Goal: Task Accomplishment & Management: Manage account settings

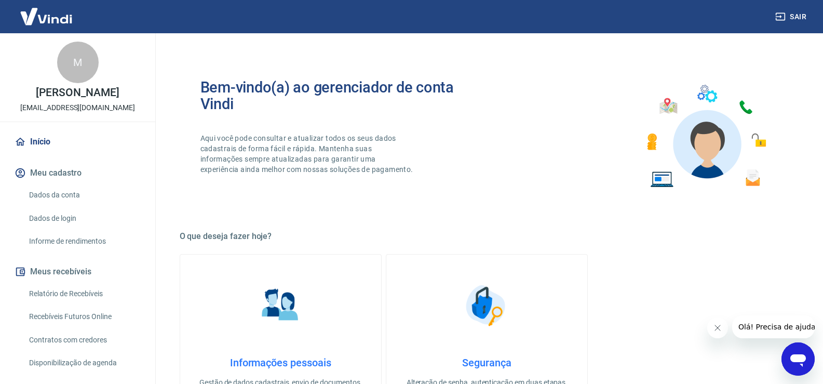
click at [89, 282] on button "Meus recebíveis" at bounding box center [77, 271] width 130 height 23
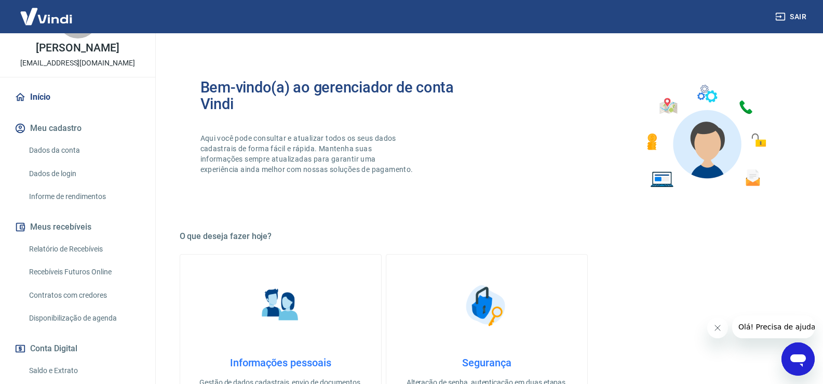
scroll to position [59, 0]
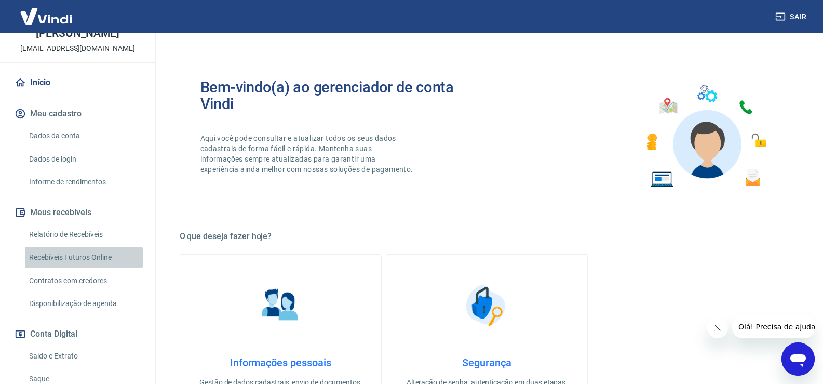
click at [104, 260] on link "Recebíveis Futuros Online" at bounding box center [84, 257] width 118 height 21
click at [93, 245] on link "Relatório de Recebíveis" at bounding box center [84, 234] width 118 height 21
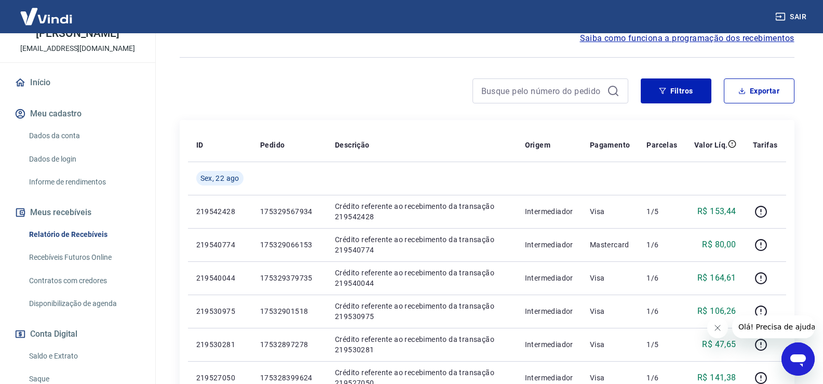
scroll to position [104, 0]
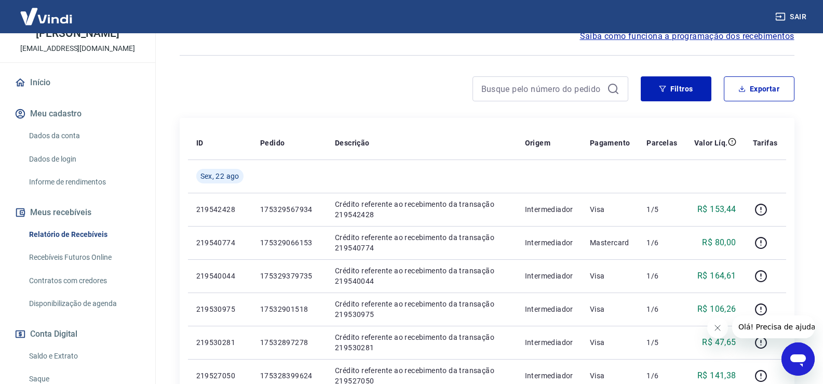
click at [75, 222] on button "Meus recebíveis" at bounding box center [77, 212] width 130 height 23
click at [83, 260] on link "Recebíveis Futuros Online" at bounding box center [84, 257] width 118 height 21
click at [82, 244] on link "Relatório de Recebíveis" at bounding box center [84, 234] width 118 height 21
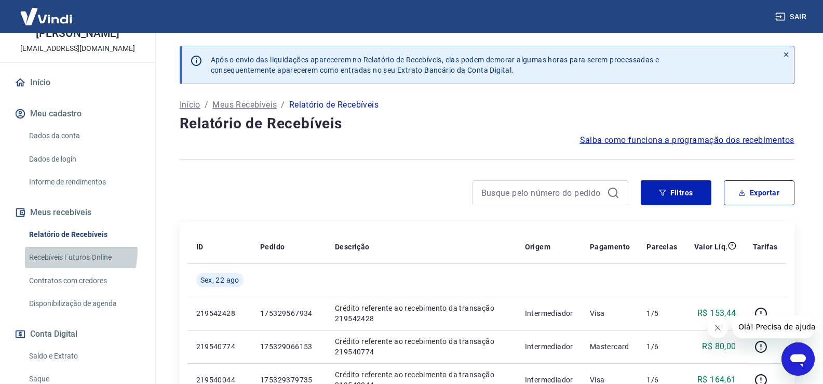
click at [74, 263] on link "Recebíveis Futuros Online" at bounding box center [84, 257] width 118 height 21
click at [91, 262] on link "Recebíveis Futuros Online" at bounding box center [84, 257] width 118 height 21
click at [786, 13] on button "Sair" at bounding box center [791, 16] width 37 height 19
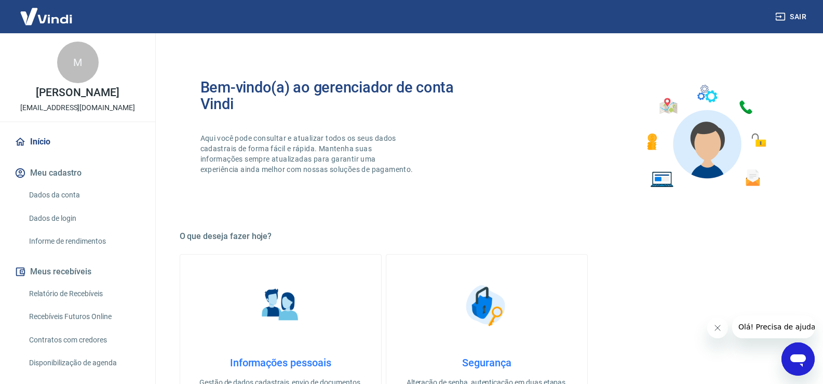
click at [79, 282] on button "Meus recebíveis" at bounding box center [77, 271] width 130 height 23
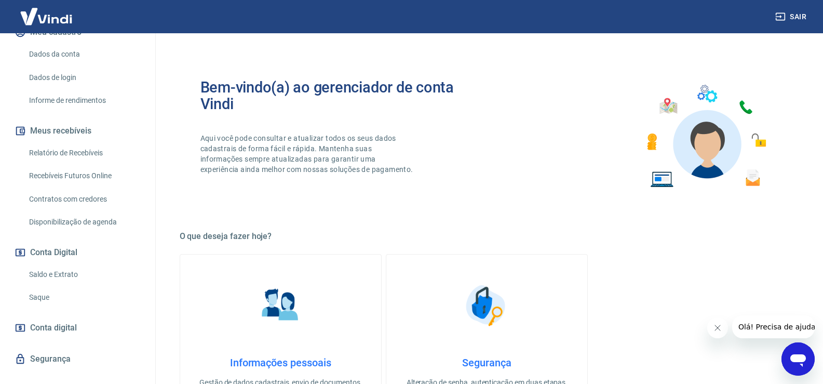
scroll to position [156, 0]
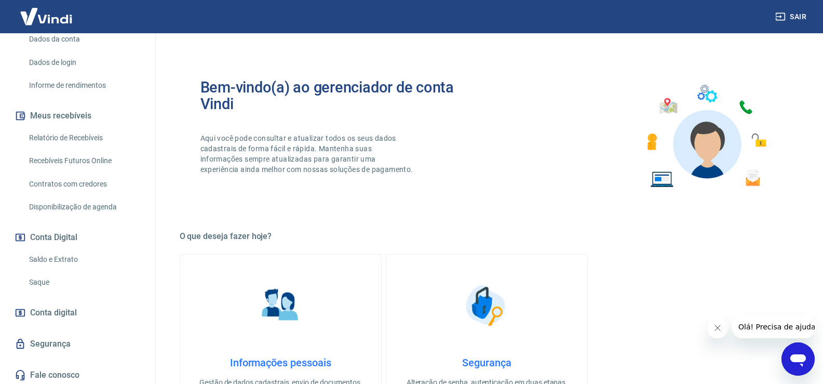
click at [82, 171] on link "Recebíveis Futuros Online" at bounding box center [84, 160] width 118 height 21
click at [85, 148] on link "Relatório de Recebíveis" at bounding box center [84, 137] width 118 height 21
